Goal: Task Accomplishment & Management: Use online tool/utility

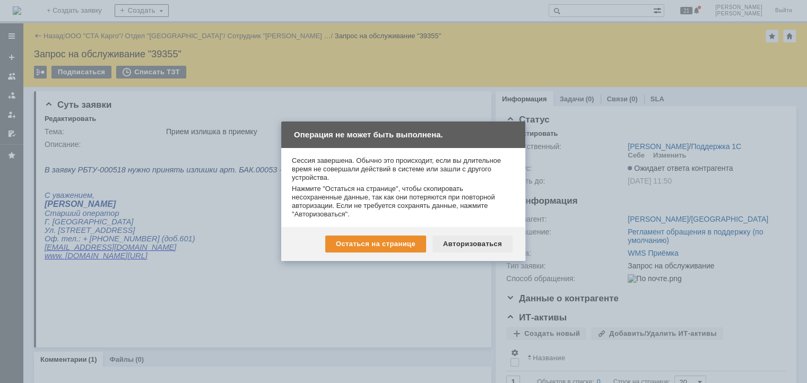
click at [497, 249] on div "Авторизоваться" at bounding box center [472, 244] width 80 height 17
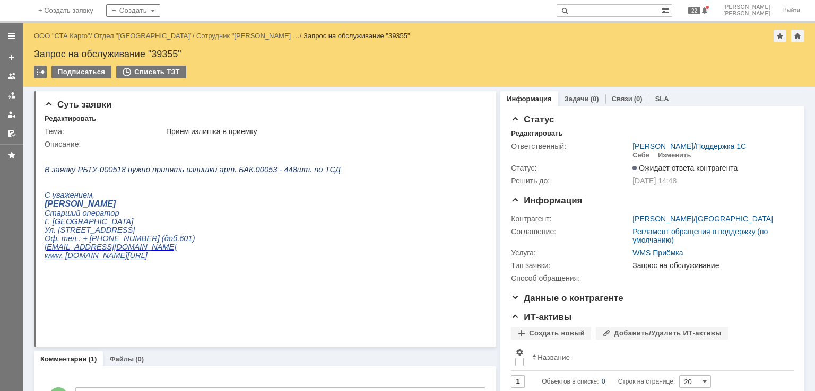
click at [65, 39] on link "ООО "СТА Карго"" at bounding box center [62, 36] width 56 height 8
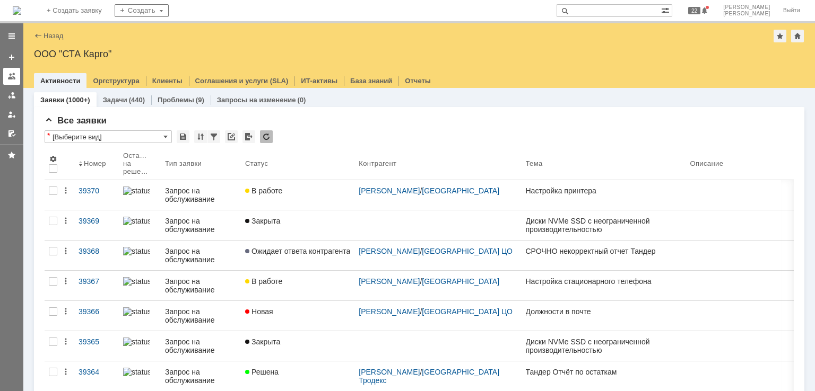
click at [12, 75] on div at bounding box center [11, 76] width 8 height 8
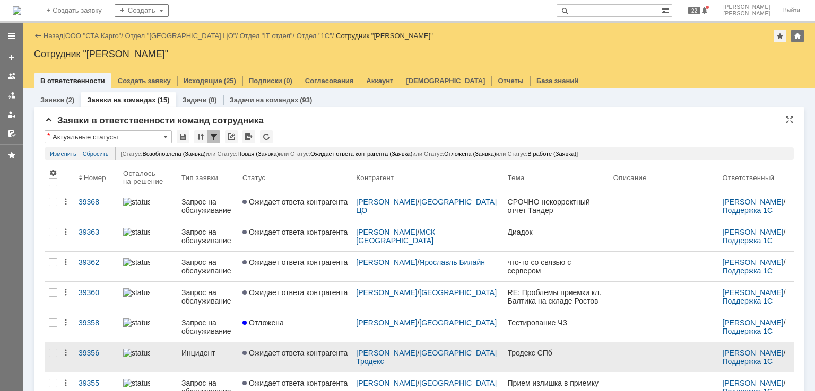
scroll to position [206, 0]
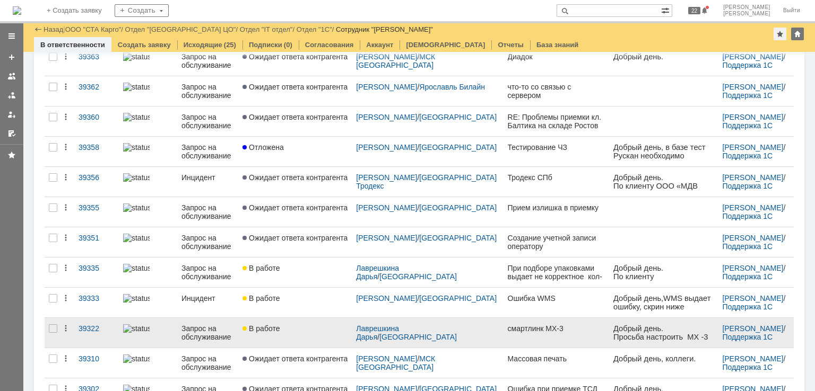
click at [307, 328] on div "В работе" at bounding box center [294, 329] width 105 height 8
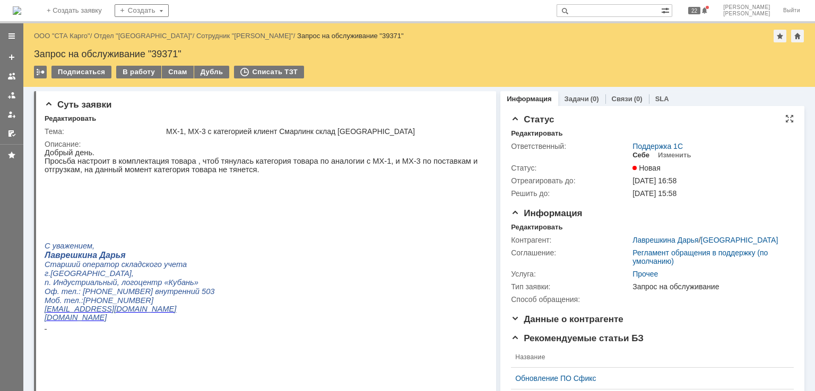
click at [632, 154] on div "Себе" at bounding box center [640, 155] width 17 height 8
click at [520, 230] on div "Редактировать" at bounding box center [536, 227] width 51 height 8
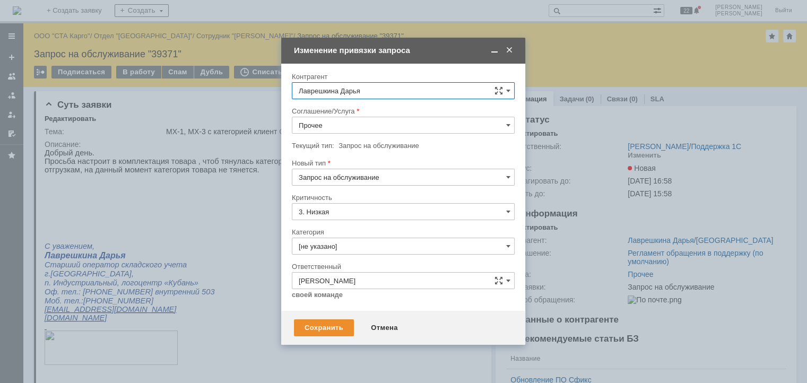
click at [361, 122] on input "Прочее" at bounding box center [403, 125] width 223 height 17
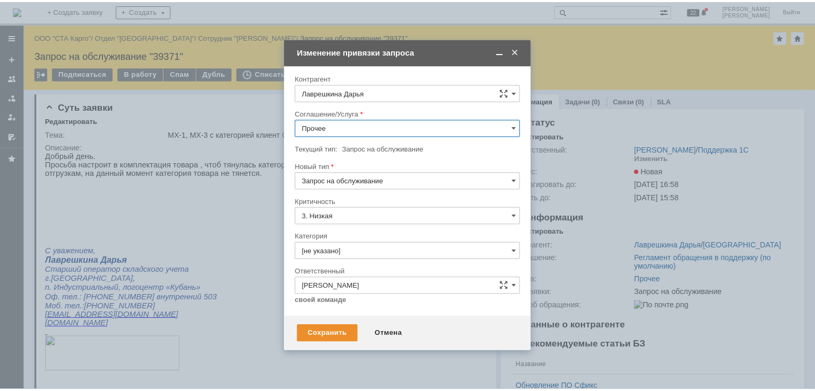
scroll to position [308, 0]
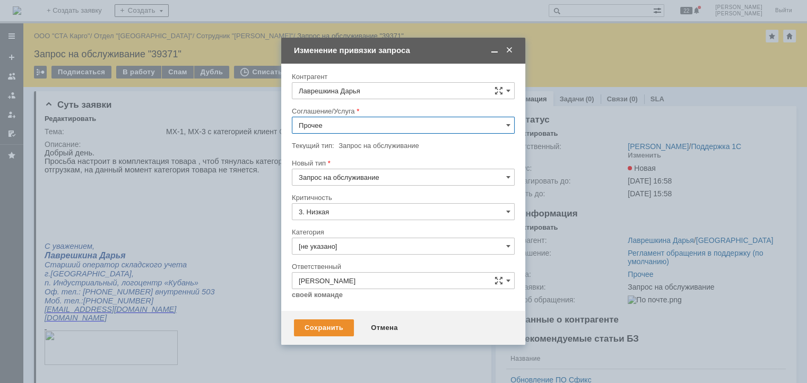
click at [355, 223] on span "WMS Прочее" at bounding box center [403, 221] width 209 height 8
click at [325, 333] on div "Сохранить" at bounding box center [324, 327] width 60 height 17
type input "WMS Прочее"
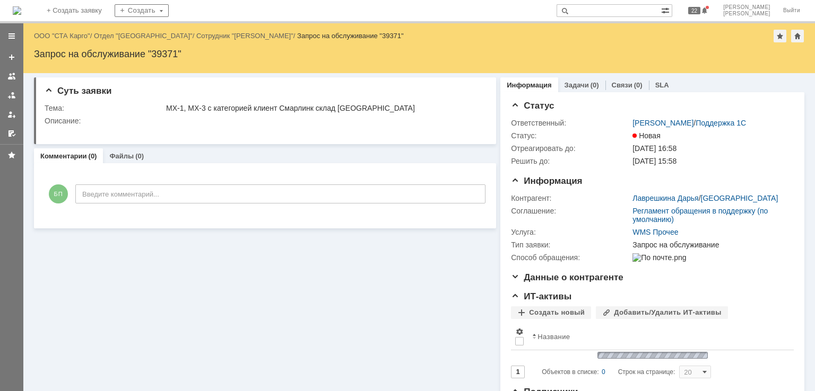
scroll to position [0, 0]
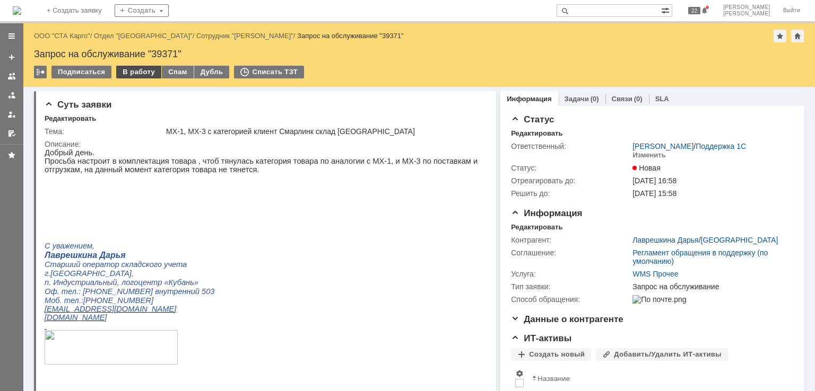
click at [142, 70] on div "В работу" at bounding box center [138, 72] width 45 height 13
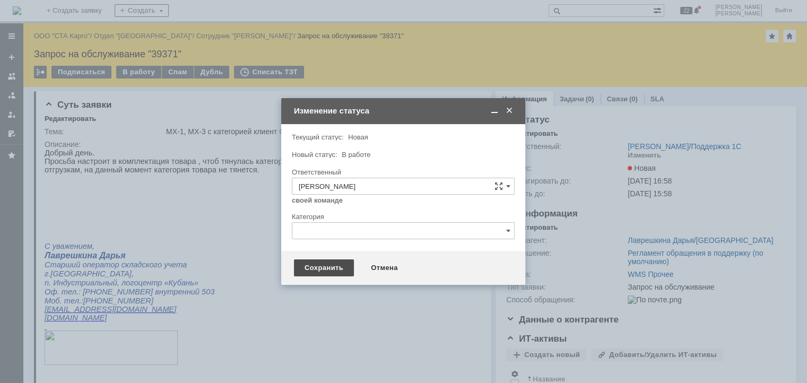
click at [322, 268] on div "Сохранить" at bounding box center [324, 267] width 60 height 17
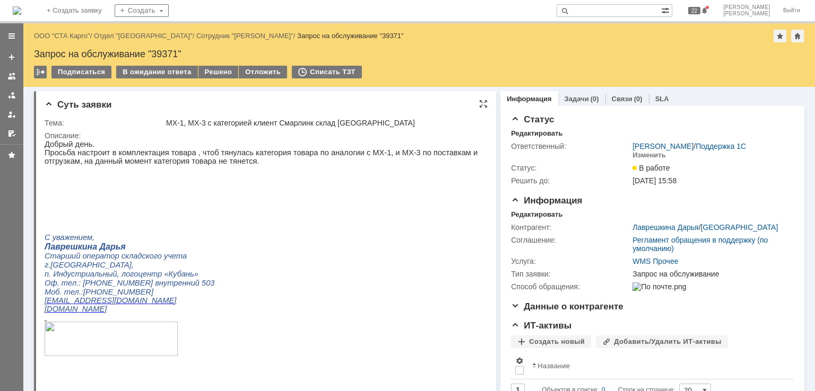
click at [197, 191] on p at bounding box center [261, 186] width 433 height 8
